Goal: Check status

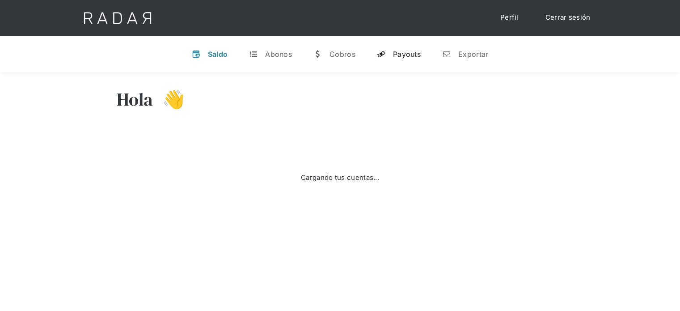
click at [404, 58] on div "Payouts" at bounding box center [407, 54] width 28 height 9
select select "prontopaga"
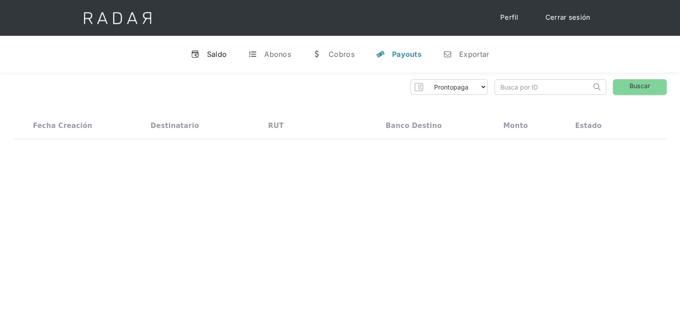
click at [227, 53] on div "Saldo" at bounding box center [217, 54] width 20 height 9
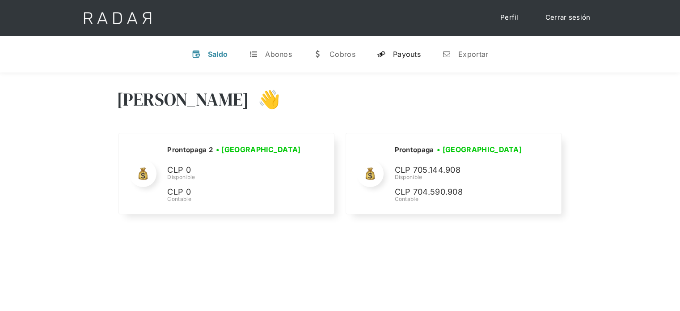
click at [403, 63] on link "y Payouts" at bounding box center [399, 53] width 58 height 23
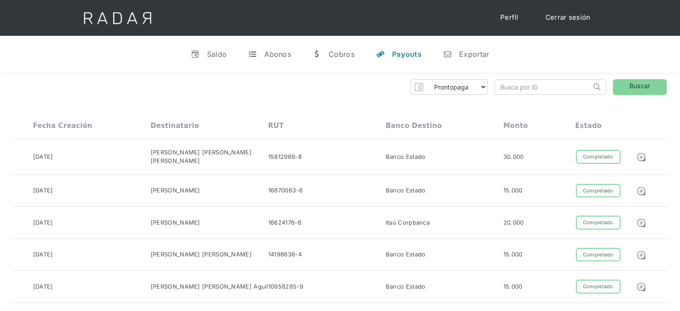
click at [531, 88] on input "search" at bounding box center [543, 87] width 96 height 15
paste input "71bddaa1-a5fc-4108-8a30-4aba2fcc8139"
click at [502, 89] on input "71bddaa1-a5fc-4108-8a30-4aba2fcc8139" at bounding box center [543, 87] width 96 height 15
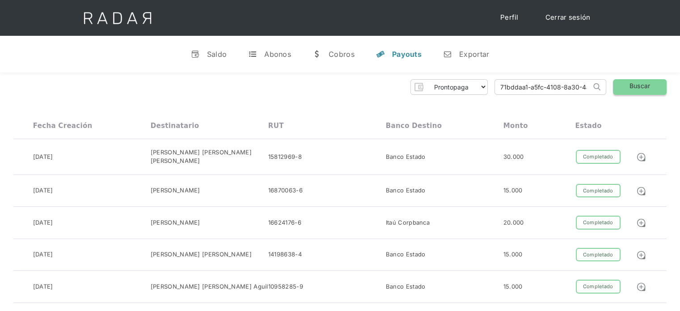
type input "71bddaa1-a5fc-4108-8a30-4aba2fcc8139"
click at [628, 84] on link "Buscar" at bounding box center [640, 87] width 54 height 16
